Goal: Information Seeking & Learning: Find specific fact

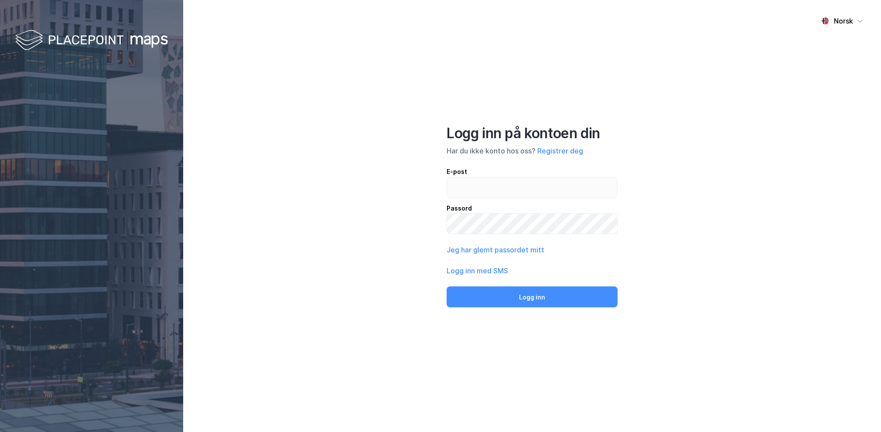
click at [555, 190] on input "email" at bounding box center [532, 187] width 170 height 20
type input "x"
click at [552, 190] on input "[PERSON_NAME][EMAIL_ADDRESS][PERSON_NAME][DOMAIN_NAME]" at bounding box center [532, 187] width 170 height 20
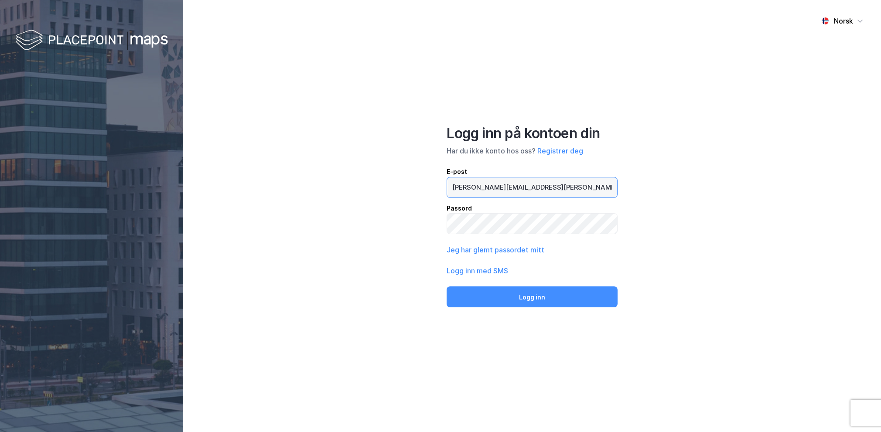
type input "[PERSON_NAME][EMAIL_ADDRESS][PERSON_NAME][DOMAIN_NAME]"
click at [446, 286] on button "Logg inn" at bounding box center [531, 296] width 171 height 21
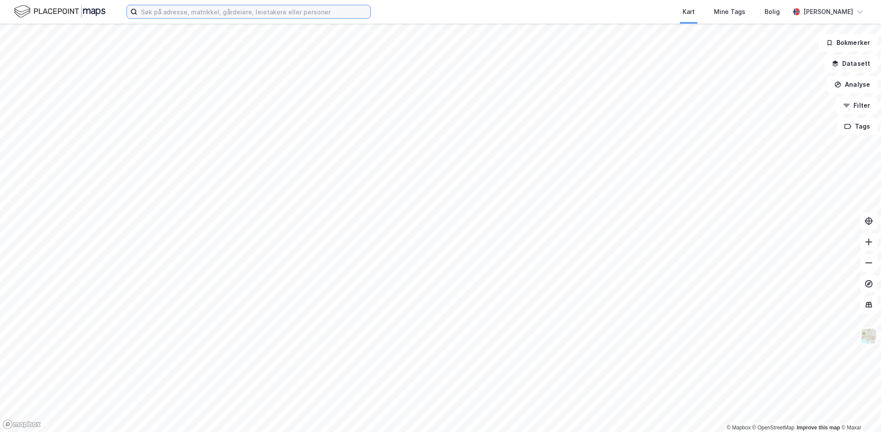
click at [190, 14] on input at bounding box center [253, 11] width 233 height 13
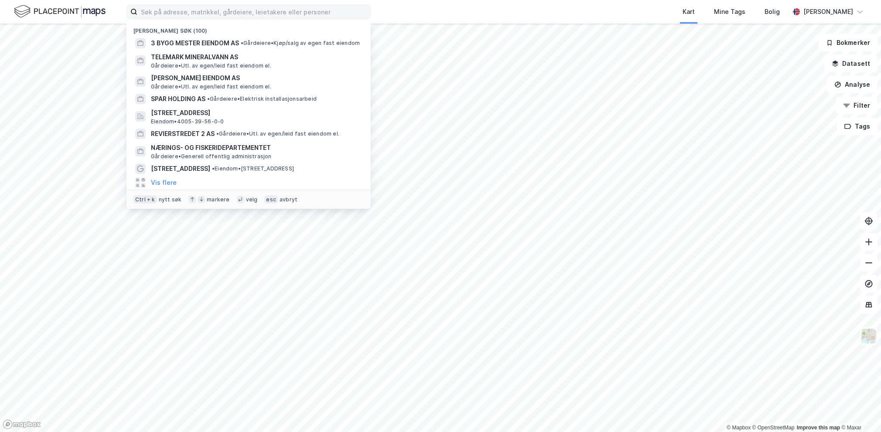
click at [223, 5] on label at bounding box center [248, 12] width 244 height 14
click at [223, 5] on input at bounding box center [253, 11] width 233 height 13
paste input "FRØNSETVEGEN 43"
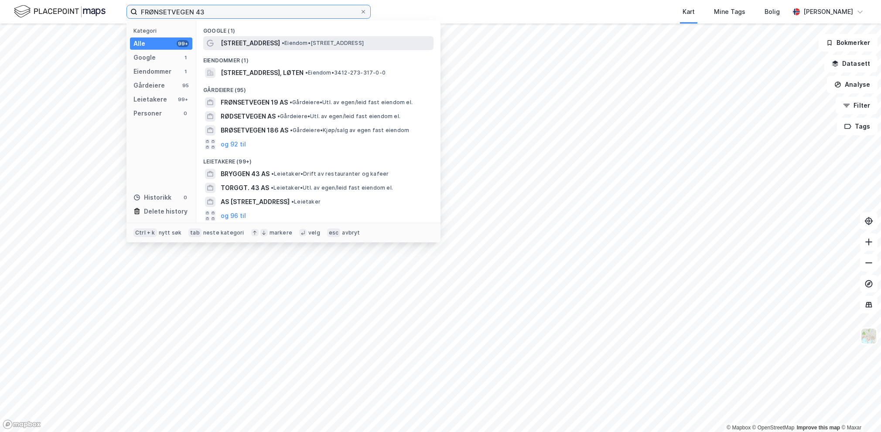
type input "FRØNSETVEGEN 43"
click at [326, 48] on div "[STREET_ADDRESS] • Eiendom • [STREET_ADDRESS]" at bounding box center [326, 43] width 211 height 10
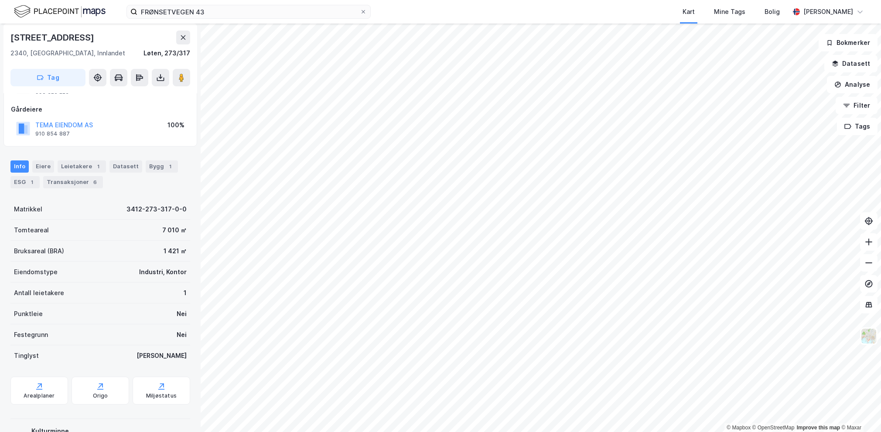
scroll to position [44, 0]
click at [44, 164] on div "Eiere" at bounding box center [43, 165] width 22 height 12
